Goal: Task Accomplishment & Management: Use online tool/utility

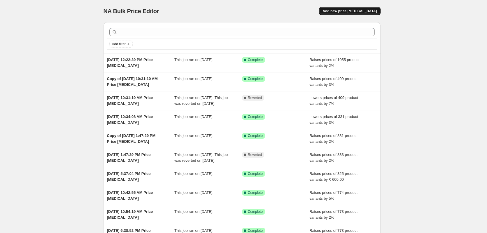
click at [358, 12] on span "Add new price [MEDICAL_DATA]" at bounding box center [349, 11] width 54 height 5
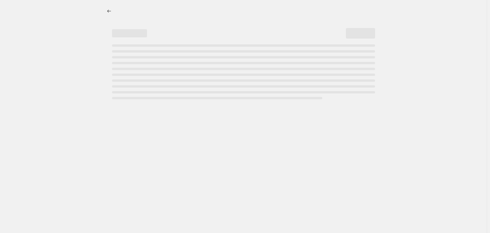
select select "percentage"
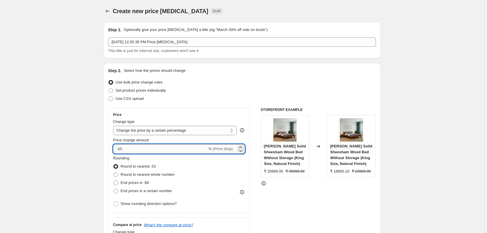
click at [143, 148] on input "-10" at bounding box center [160, 148] width 94 height 9
type input "5"
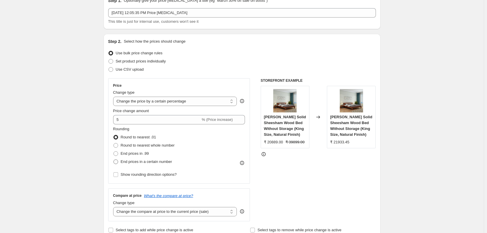
click at [115, 162] on span at bounding box center [115, 161] width 5 height 5
click at [114, 159] on input "End prices in a certain number" at bounding box center [113, 159] width 0 height 0
radio input "true"
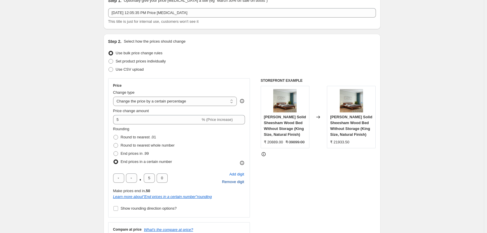
click at [231, 181] on span "Remove digit" at bounding box center [233, 182] width 22 height 6
click at [124, 180] on input "text" at bounding box center [118, 177] width 11 height 9
click at [123, 180] on input "text" at bounding box center [118, 177] width 11 height 9
drag, startPoint x: 123, startPoint y: 180, endPoint x: 114, endPoint y: 179, distance: 9.1
click at [114, 179] on div "Price Change type Change the price to a certain amount Change the price by a ce…" at bounding box center [179, 147] width 142 height 139
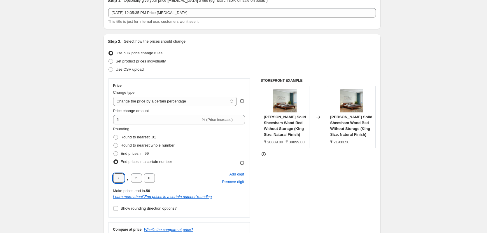
type input "9"
drag, startPoint x: 139, startPoint y: 176, endPoint x: 135, endPoint y: 177, distance: 4.7
click at [135, 177] on input "5" at bounding box center [136, 177] width 11 height 9
type input "0"
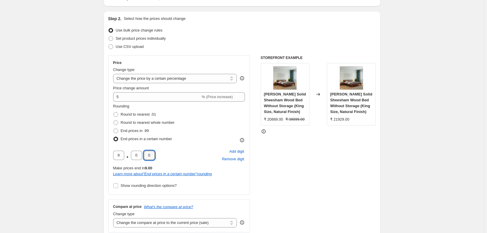
scroll to position [58, 0]
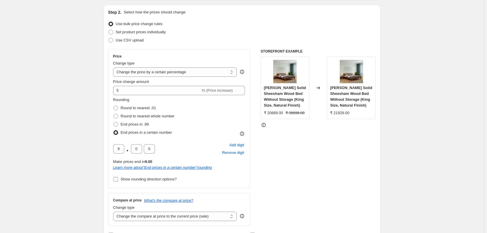
click at [116, 179] on input "Show rounding direction options?" at bounding box center [115, 179] width 5 height 5
checkbox input "true"
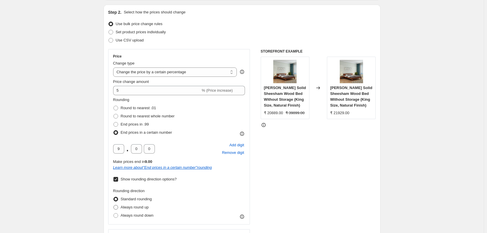
click at [116, 208] on span at bounding box center [115, 207] width 5 height 5
click at [114, 205] on input "Always round up" at bounding box center [113, 205] width 0 height 0
radio input "true"
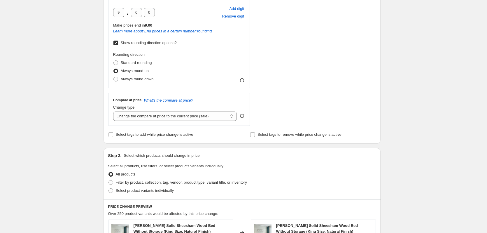
scroll to position [204, 0]
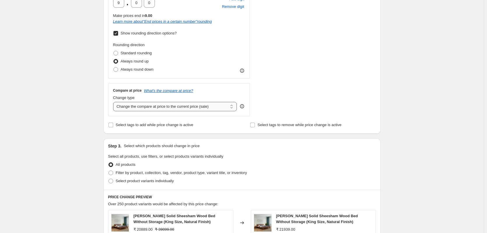
click at [145, 110] on select "Change the compare at price to the current price (sale) Change the compare at p…" at bounding box center [175, 106] width 124 height 9
select select "no_change"
click at [114, 102] on select "Change the compare at price to the current price (sale) Change the compare at p…" at bounding box center [175, 106] width 124 height 9
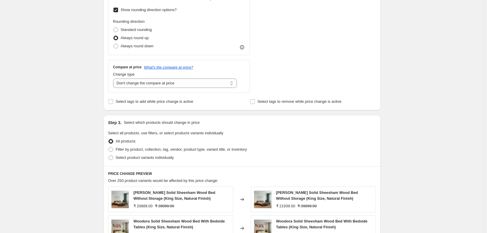
scroll to position [233, 0]
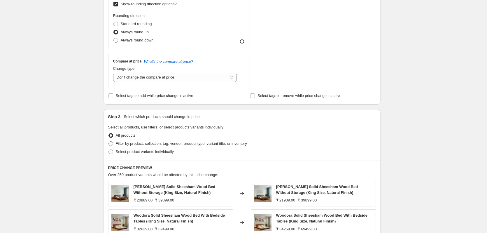
click at [113, 144] on span at bounding box center [110, 143] width 5 height 5
click at [109, 141] on input "Filter by product, collection, tag, vendor, product type, variant title, or inv…" at bounding box center [108, 141] width 0 height 0
radio input "true"
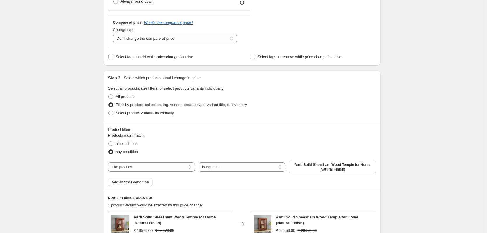
scroll to position [321, 0]
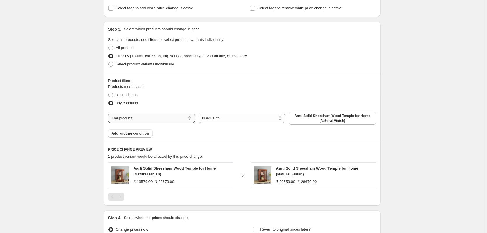
click at [128, 121] on select "The product The product's collection The product's tag The product's vendor The…" at bounding box center [151, 117] width 87 height 9
select select "collection"
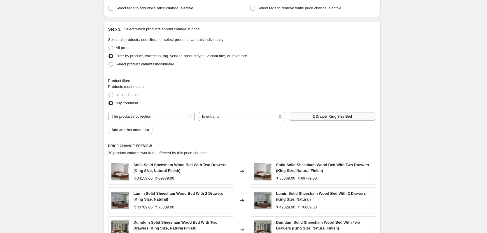
click at [319, 116] on span "2 Drawer King Size Bed" at bounding box center [332, 116] width 39 height 5
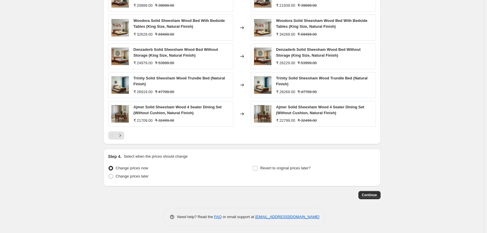
scroll to position [495, 0]
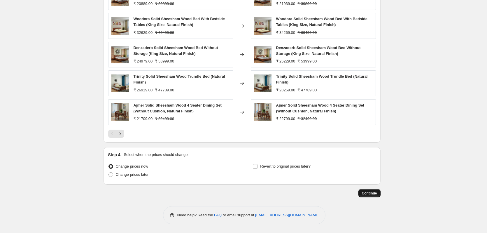
click at [367, 194] on span "Continue" at bounding box center [369, 193] width 15 height 5
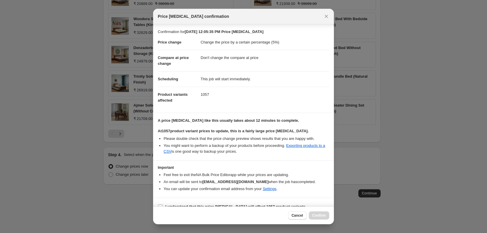
scroll to position [9, 0]
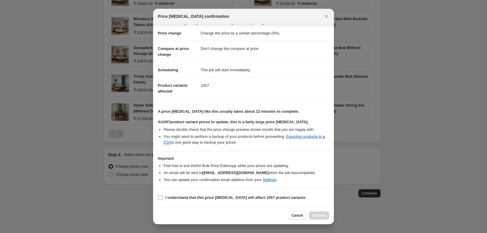
click at [163, 197] on label "I understand that this price change job will affect 1057 product variants" at bounding box center [232, 197] width 148 height 8
click at [163, 197] on input "I understand that this price change job will affect 1057 product variants" at bounding box center [160, 197] width 5 height 5
checkbox input "true"
click at [322, 214] on span "Confirm" at bounding box center [318, 215] width 13 height 5
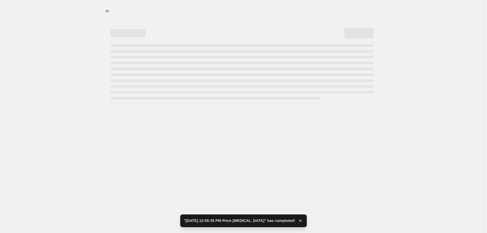
select select "percentage"
select select "no_change"
select select "collection"
